Goal: Find specific page/section: Find specific page/section

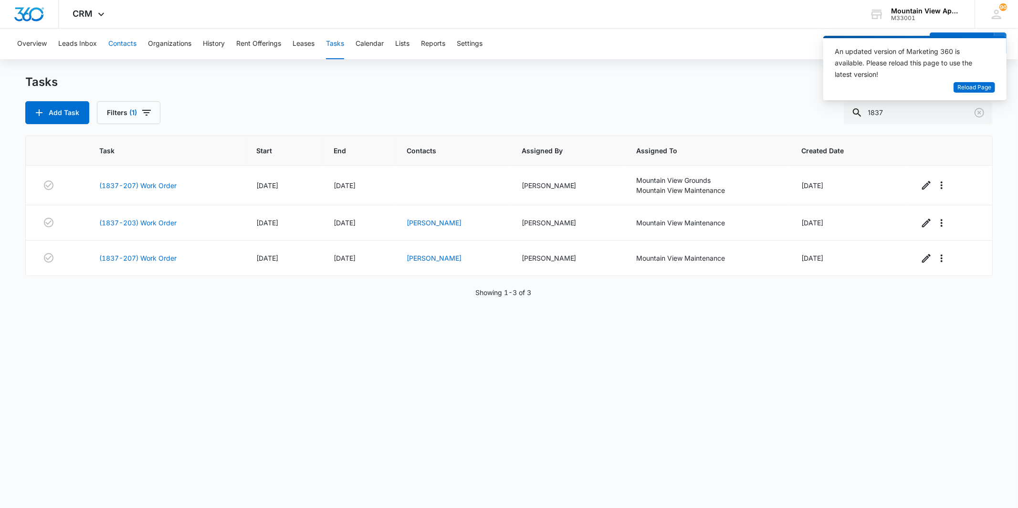
click at [121, 52] on button "Contacts" at bounding box center [122, 44] width 28 height 31
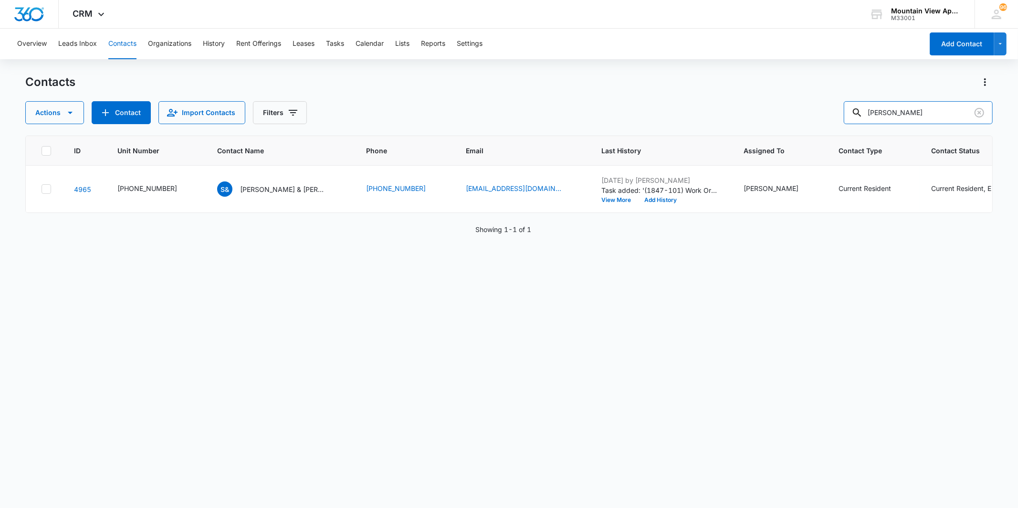
drag, startPoint x: 884, startPoint y: 110, endPoint x: 851, endPoint y: 110, distance: 32.5
click at [851, 110] on div "Actions Contact Import Contacts Filters [PERSON_NAME]" at bounding box center [508, 112] width 967 height 23
type input "1817"
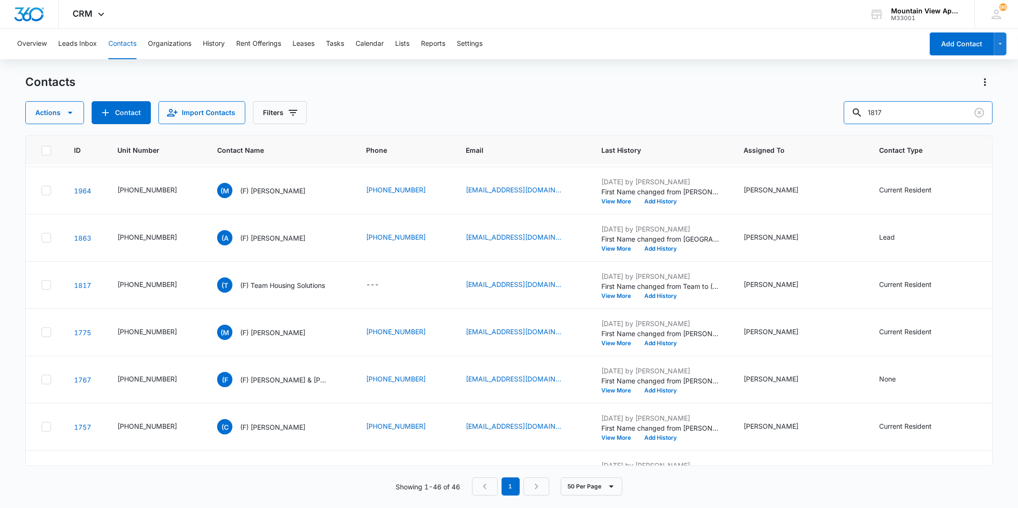
scroll to position [1459, 0]
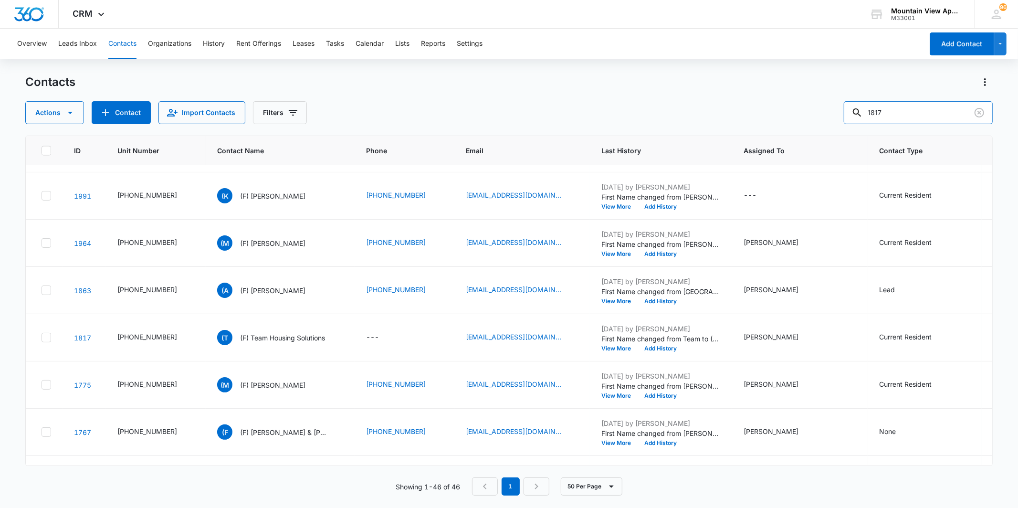
drag, startPoint x: 913, startPoint y: 106, endPoint x: 801, endPoint y: 107, distance: 111.7
click at [801, 107] on div "Actions Contact Import Contacts Filters 1817" at bounding box center [508, 112] width 967 height 23
type input "[PERSON_NAME]"
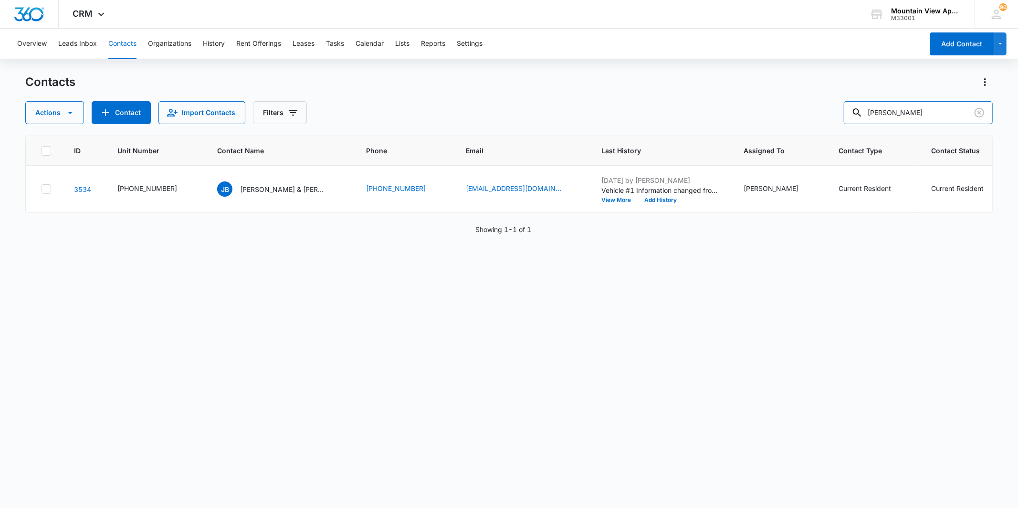
scroll to position [0, 0]
click at [259, 184] on p "[PERSON_NAME] & [PERSON_NAME]" at bounding box center [283, 189] width 86 height 10
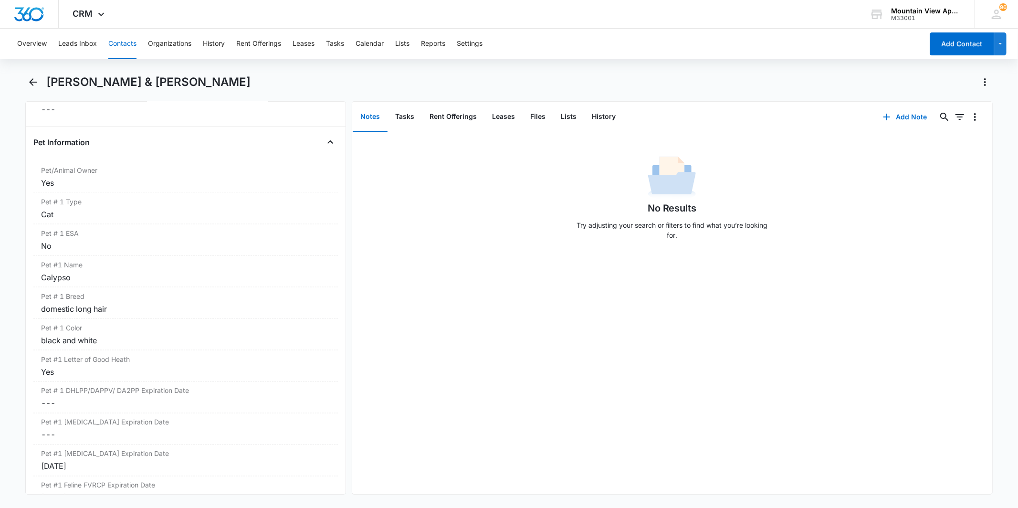
scroll to position [1220, 0]
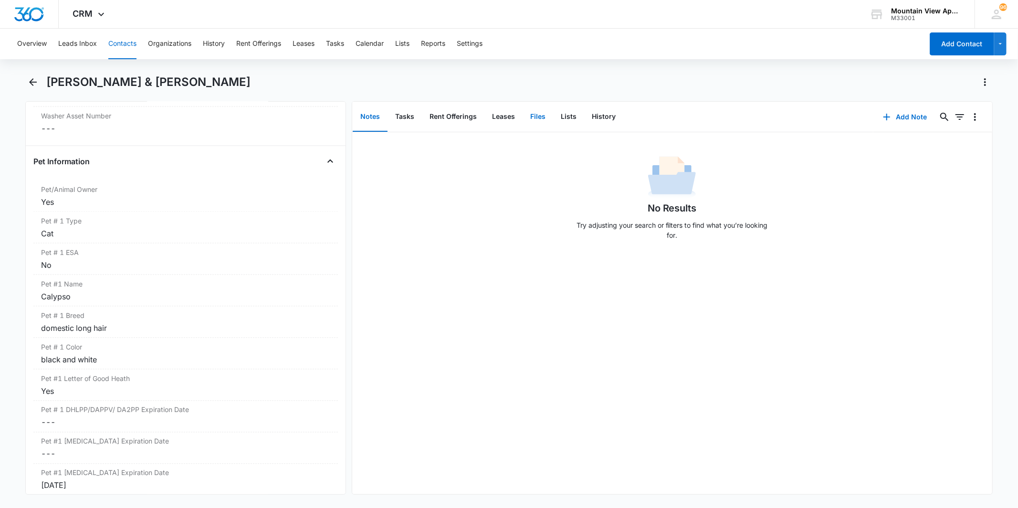
click at [543, 123] on button "Files" at bounding box center [538, 117] width 31 height 30
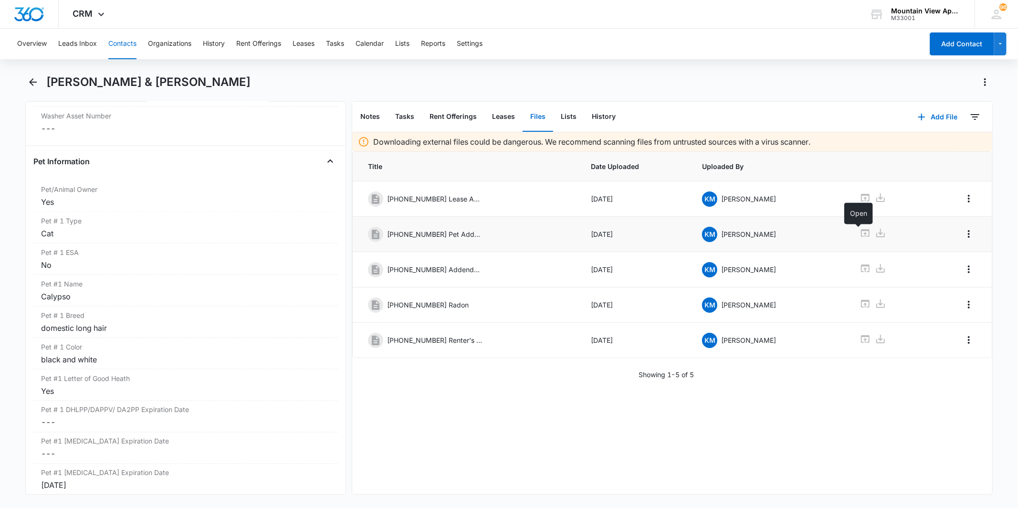
click at [860, 233] on icon at bounding box center [865, 232] width 11 height 11
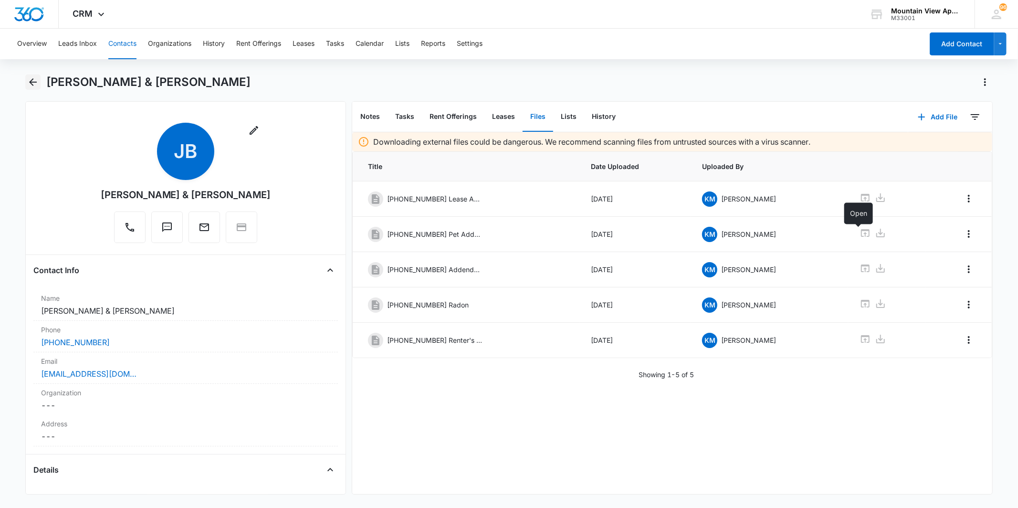
click at [35, 83] on icon "Back" at bounding box center [32, 81] width 11 height 11
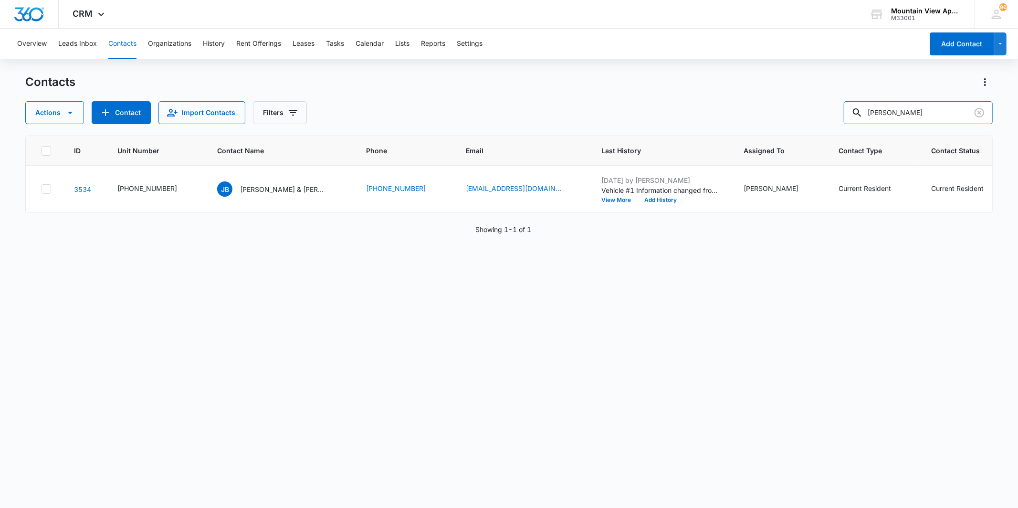
drag, startPoint x: 874, startPoint y: 116, endPoint x: 820, endPoint y: 117, distance: 53.5
click at [814, 118] on div "Actions Contact Import Contacts Filters [PERSON_NAME]" at bounding box center [508, 112] width 967 height 23
type input "sanai"
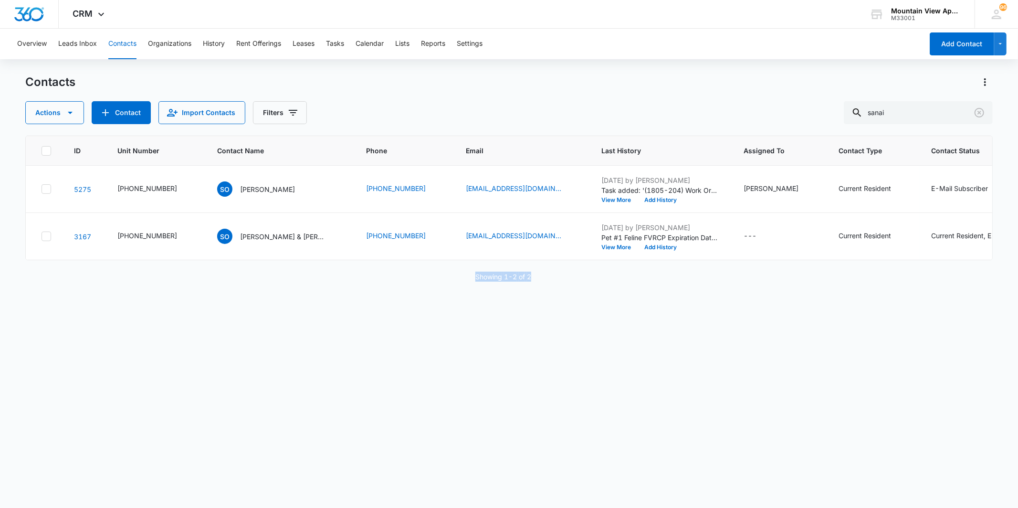
drag, startPoint x: 463, startPoint y: 284, endPoint x: 575, endPoint y: 298, distance: 113.0
click at [575, 298] on div "ID Unit Number Contact Name Phone Email Last History Assigned To Contact Type C…" at bounding box center [508, 316] width 967 height 360
drag, startPoint x: 575, startPoint y: 298, endPoint x: 539, endPoint y: 308, distance: 37.2
click at [539, 308] on div "ID Unit Number Contact Name Phone Email Last History Assigned To Contact Type C…" at bounding box center [508, 316] width 967 height 360
click at [493, 299] on div "ID Unit Number Contact Name Phone Email Last History Assigned To Contact Type C…" at bounding box center [508, 316] width 967 height 360
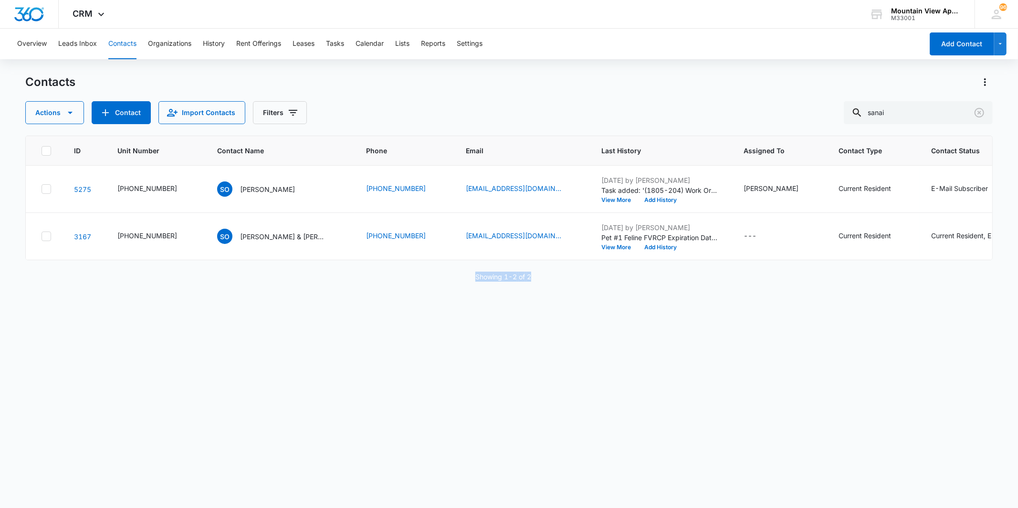
click at [489, 282] on p "Showing 1-2 of 2" at bounding box center [504, 277] width 56 height 10
click at [565, 292] on div "ID Unit Number Contact Name Phone Email Last History Assigned To Contact Type C…" at bounding box center [508, 316] width 967 height 360
click at [243, 191] on p "[PERSON_NAME]" at bounding box center [267, 189] width 55 height 10
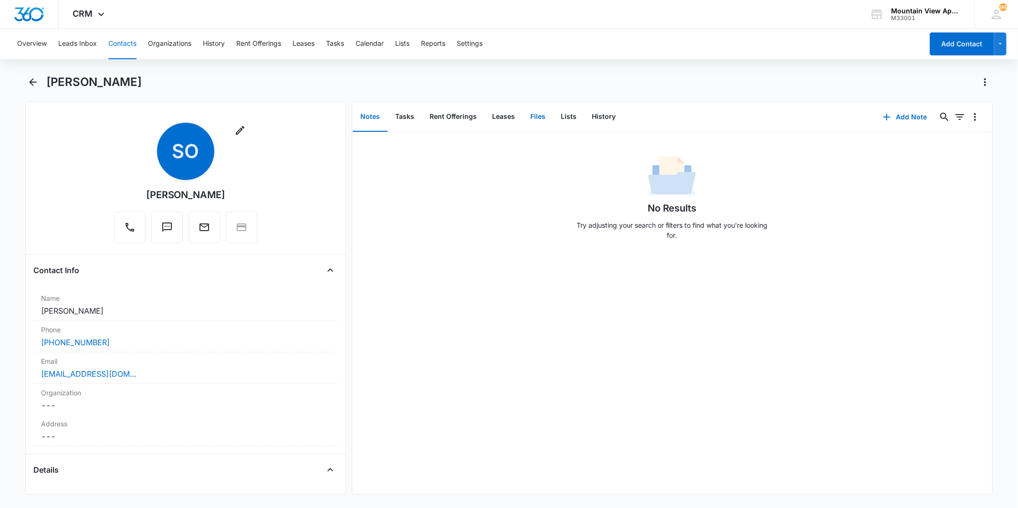
click at [542, 118] on button "Files" at bounding box center [538, 117] width 31 height 30
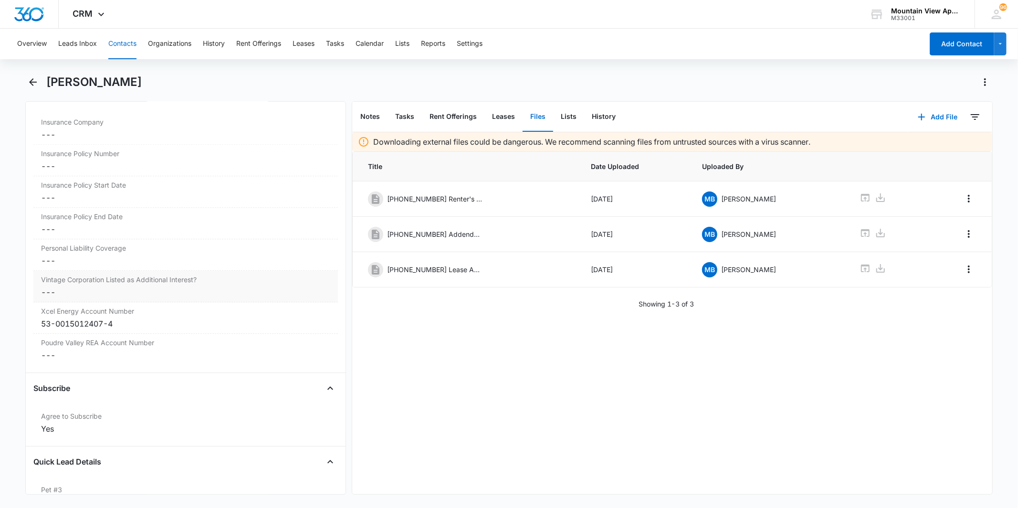
scroll to position [2174, 0]
